Goal: Register for event/course

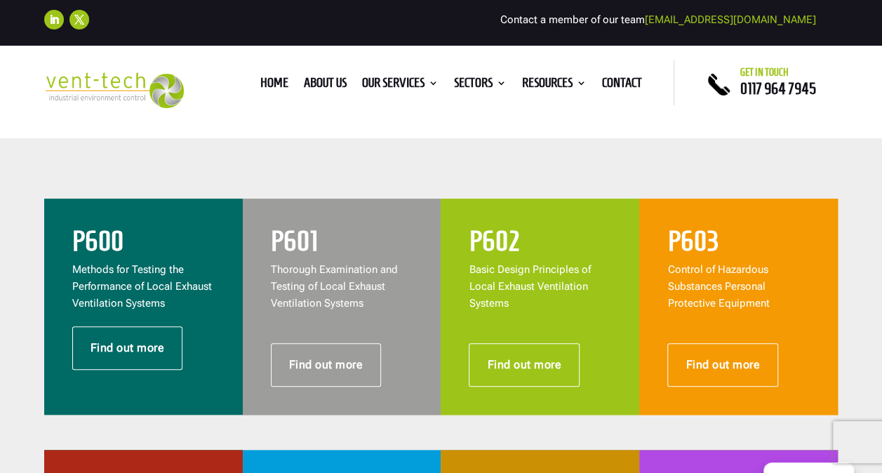
scroll to position [561, 0]
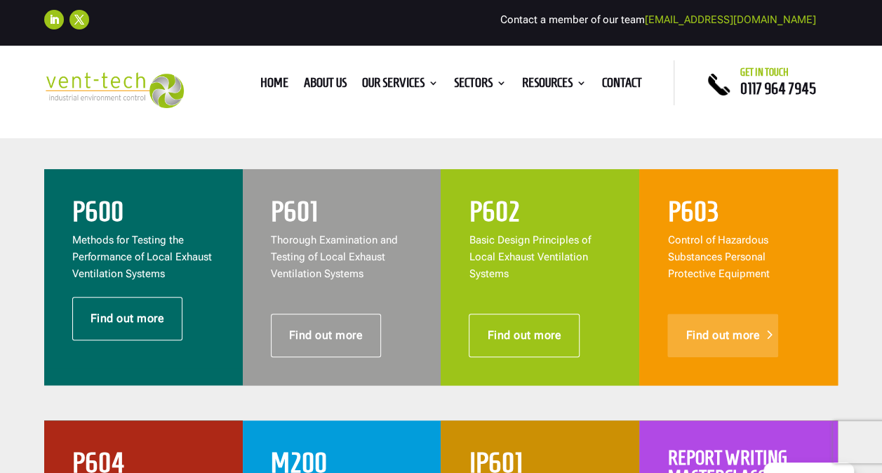
click at [717, 337] on link "Find out more" at bounding box center [722, 334] width 111 height 43
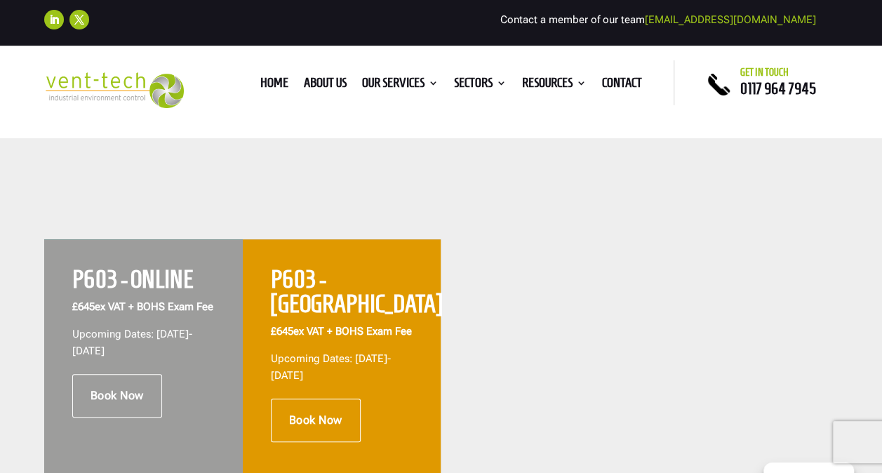
scroll to position [561, 0]
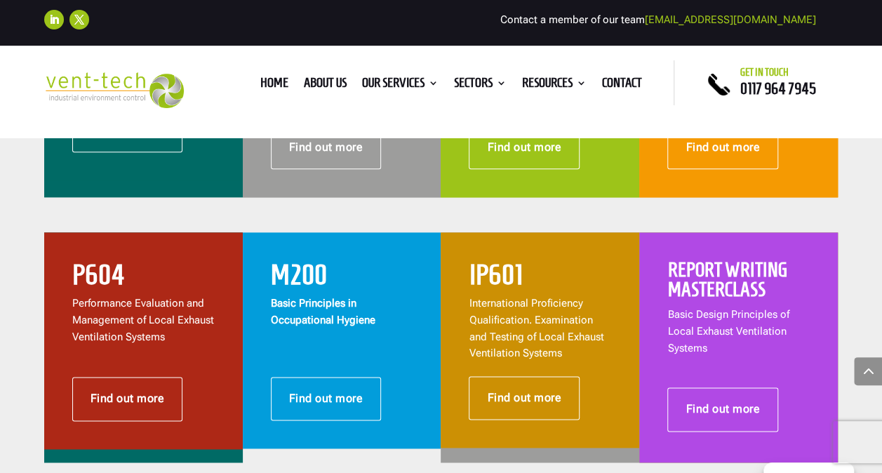
scroll to position [771, 0]
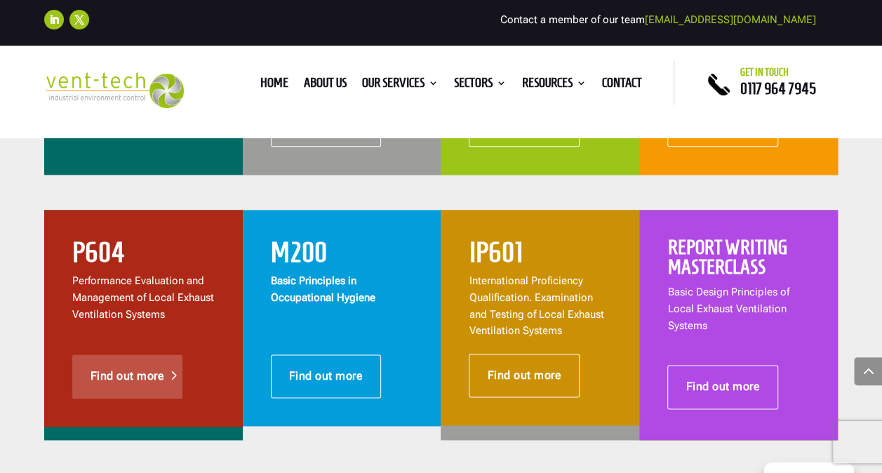
click at [141, 372] on link "Find out more" at bounding box center [127, 375] width 111 height 43
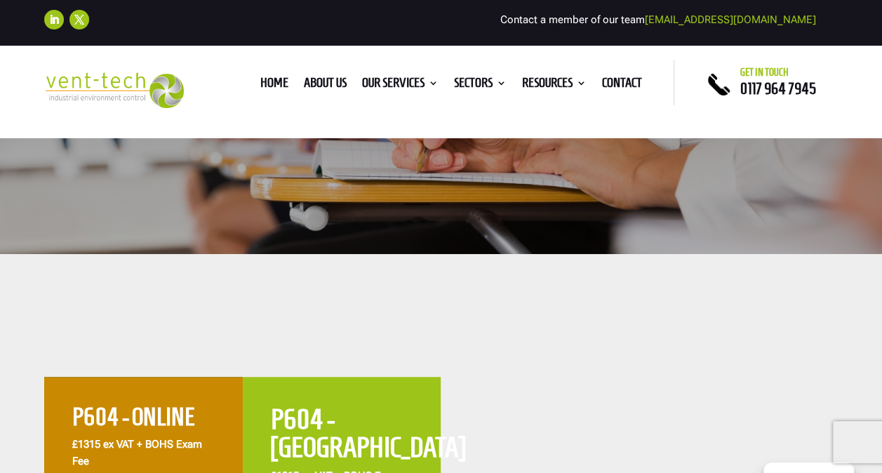
scroll to position [351, 0]
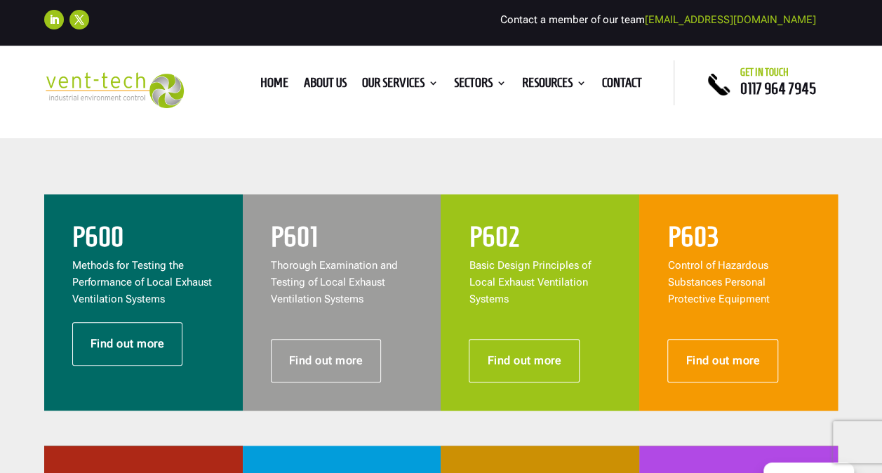
scroll to position [562, 0]
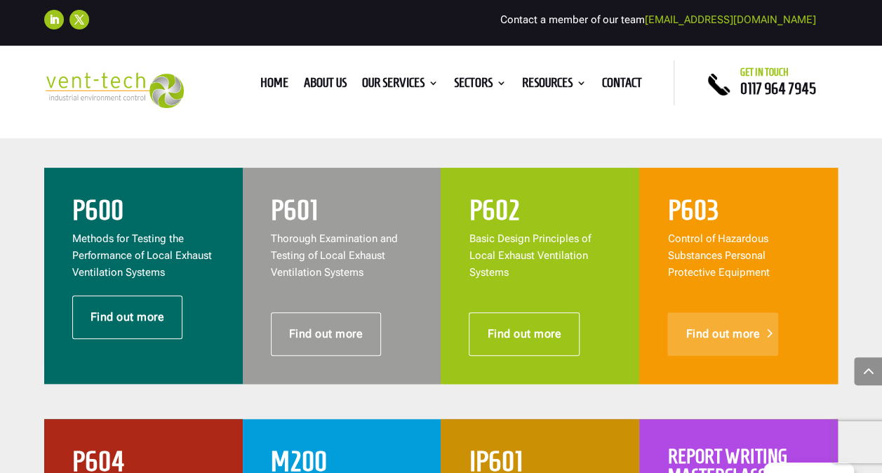
click at [729, 330] on link "Find out more" at bounding box center [722, 333] width 111 height 43
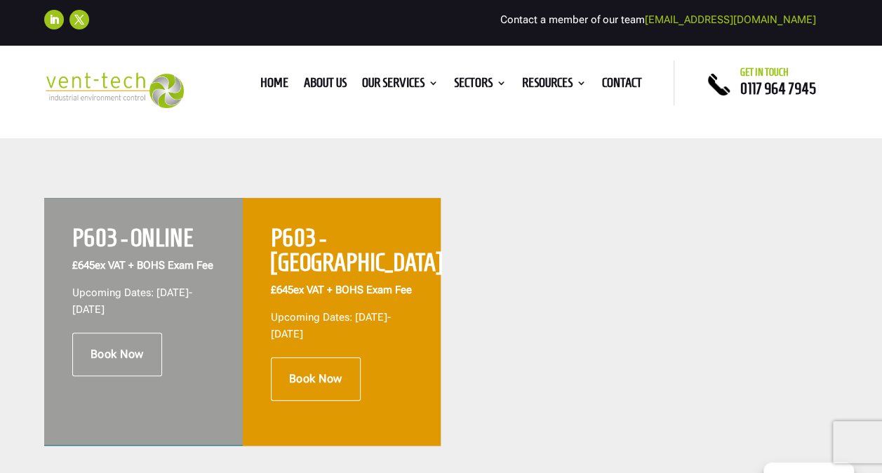
scroll to position [561, 0]
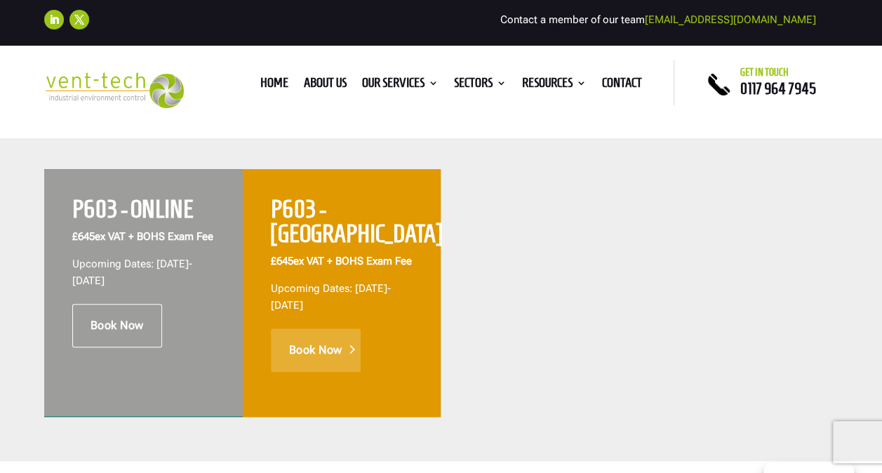
click at [316, 342] on link "Book Now" at bounding box center [316, 349] width 90 height 43
click at [318, 341] on link "Book Now" at bounding box center [316, 349] width 90 height 43
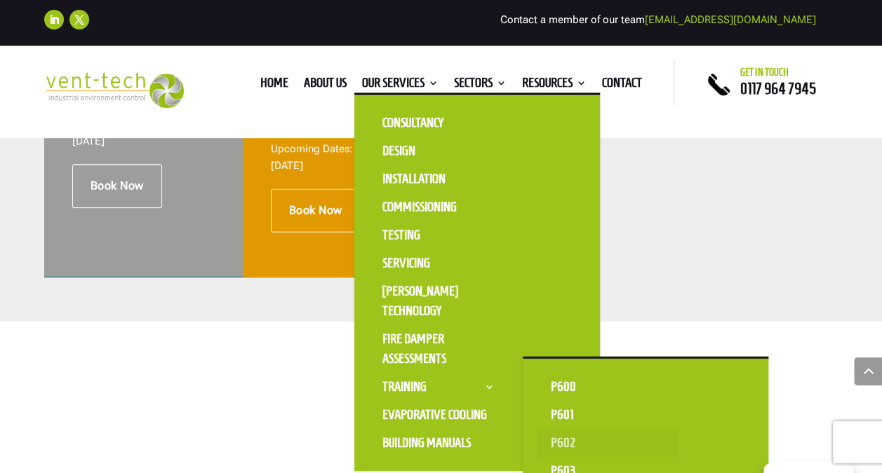
scroll to position [701, 0]
click at [569, 464] on link "P603" at bounding box center [607, 471] width 140 height 28
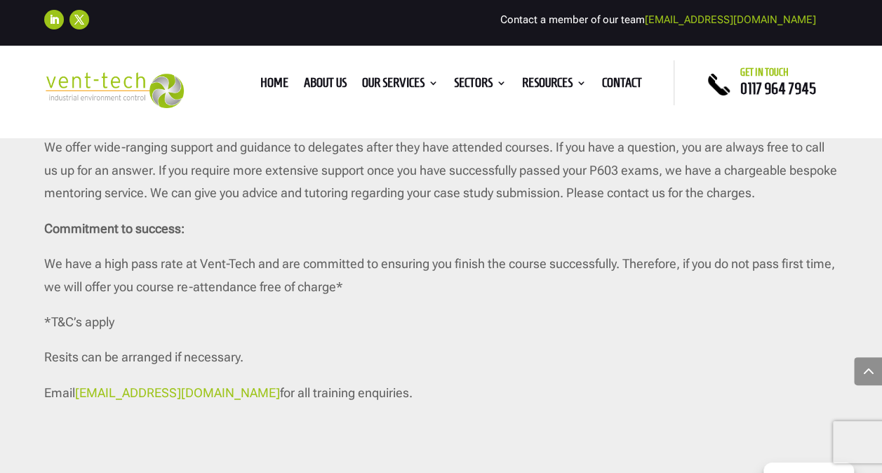
scroll to position [2805, 0]
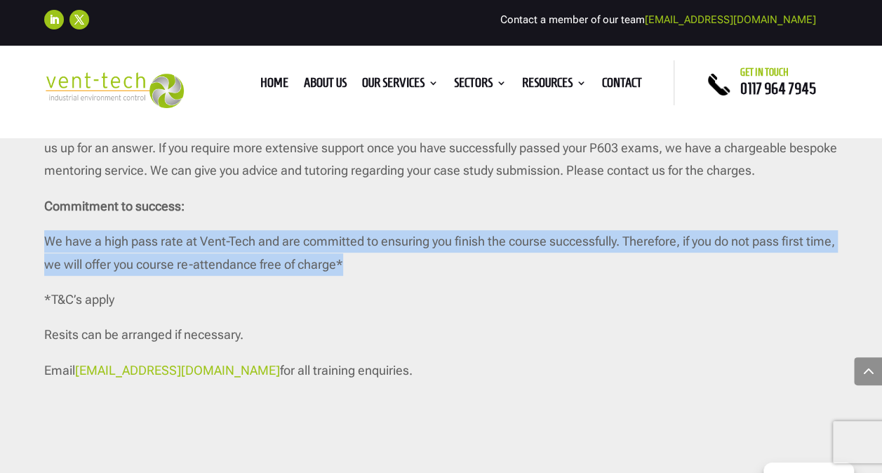
drag, startPoint x: 375, startPoint y: 261, endPoint x: 44, endPoint y: 230, distance: 331.8
click at [44, 230] on p "We have a high pass rate at Vent-Tech and are committed to ensuring you finish …" at bounding box center [440, 259] width 793 height 58
drag, startPoint x: 44, startPoint y: 230, endPoint x: 81, endPoint y: 248, distance: 40.8
click at [81, 248] on p "We have a high pass rate at Vent-Tech and are committed to ensuring you finish …" at bounding box center [440, 259] width 793 height 58
click at [384, 271] on p "We have a high pass rate at Vent-Tech and are committed to ensuring you finish …" at bounding box center [440, 259] width 793 height 58
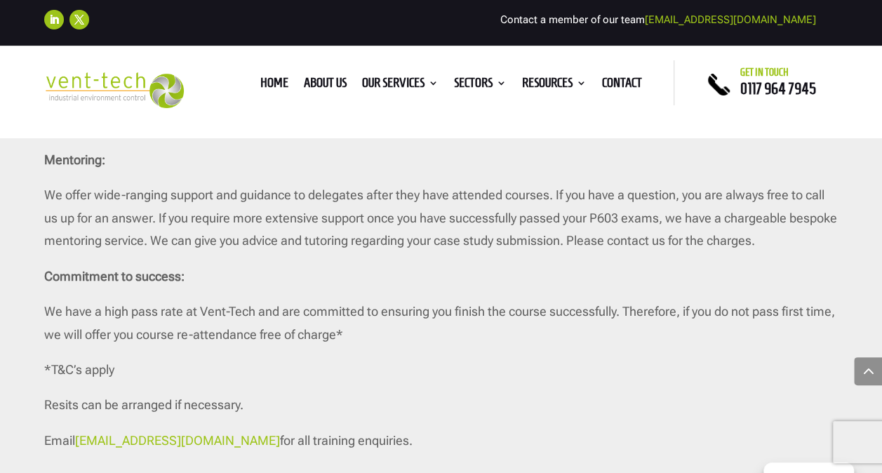
scroll to position [2665, 0]
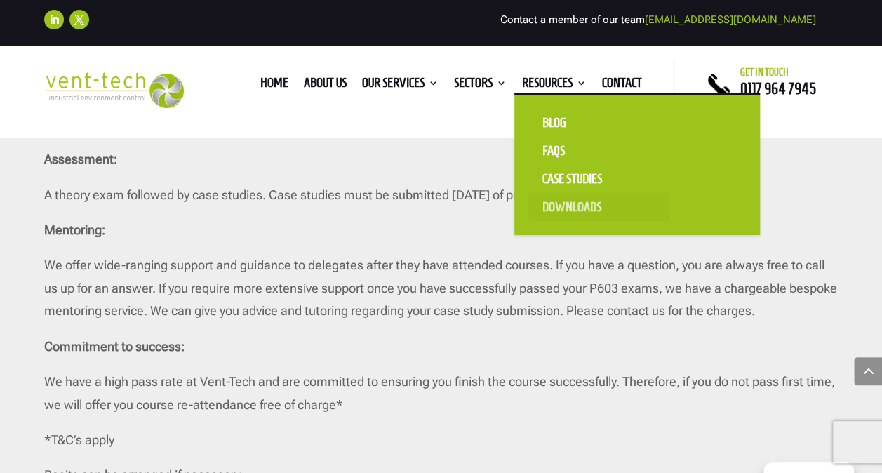
click at [570, 204] on link "Downloads" at bounding box center [598, 207] width 140 height 28
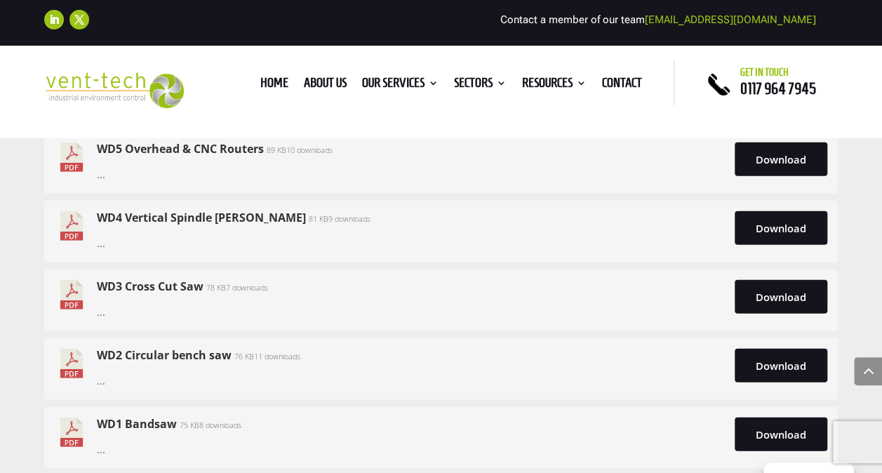
scroll to position [7294, 0]
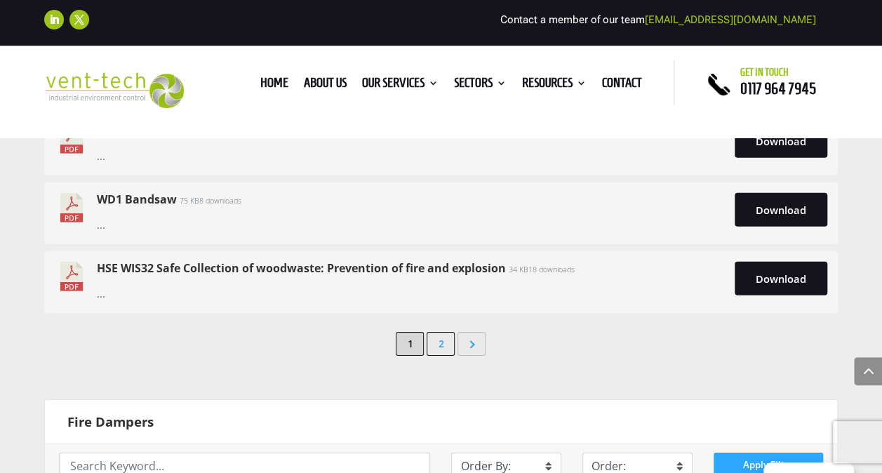
click at [436, 333] on link "2" at bounding box center [440, 344] width 28 height 24
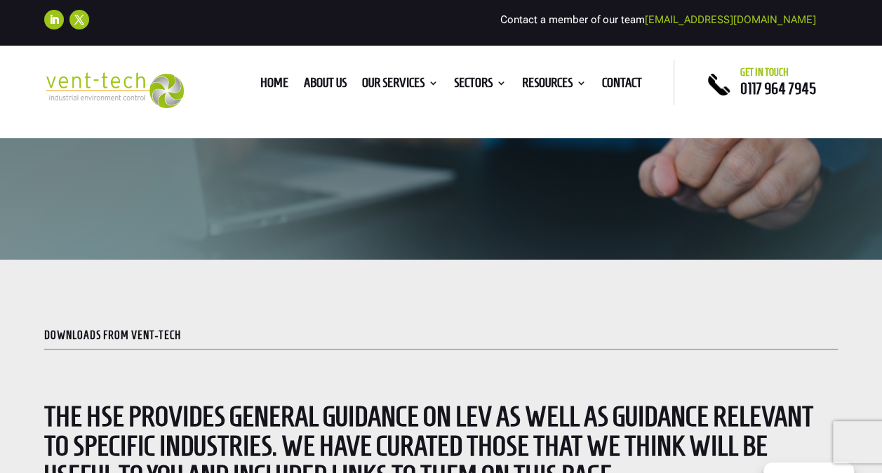
scroll to position [0, 0]
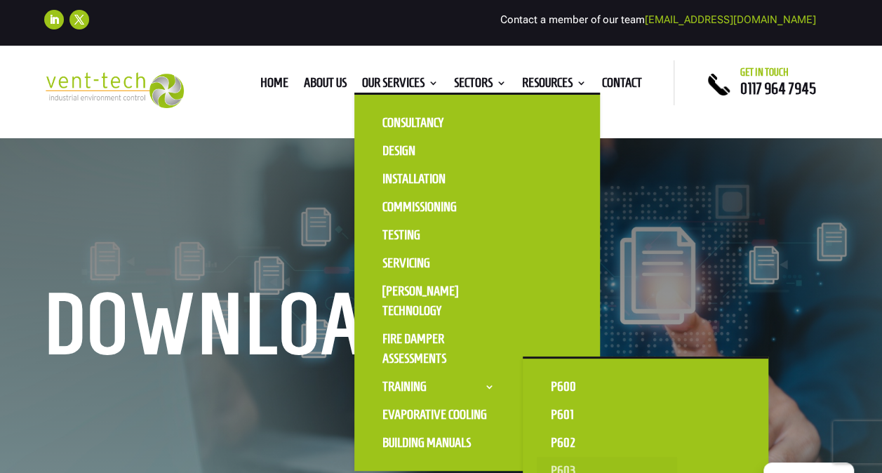
click at [559, 464] on link "P603" at bounding box center [607, 471] width 140 height 28
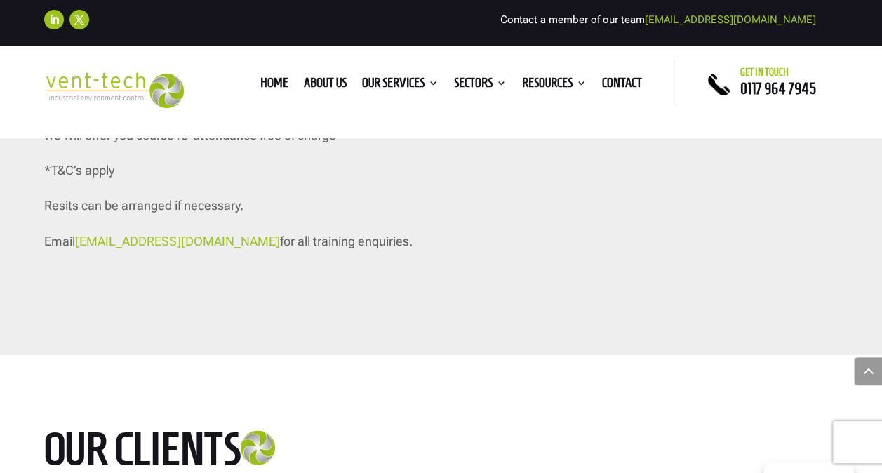
scroll to position [3086, 0]
